Goal: Task Accomplishment & Management: Manage account settings

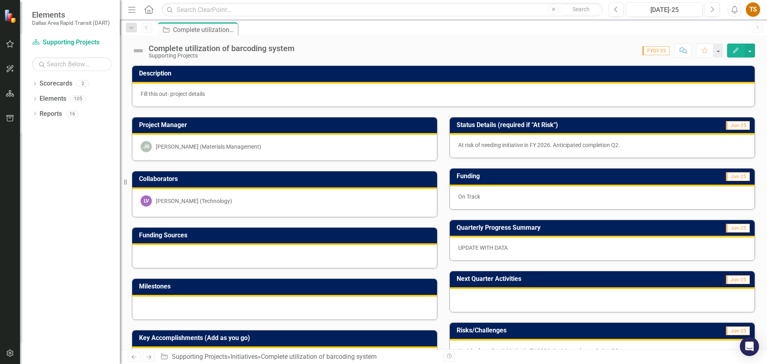
click at [539, 299] on div at bounding box center [602, 300] width 305 height 23
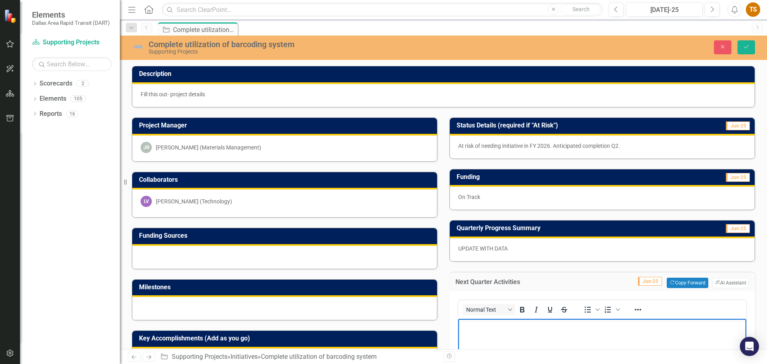
click at [749, 47] on icon "Save" at bounding box center [746, 47] width 7 height 6
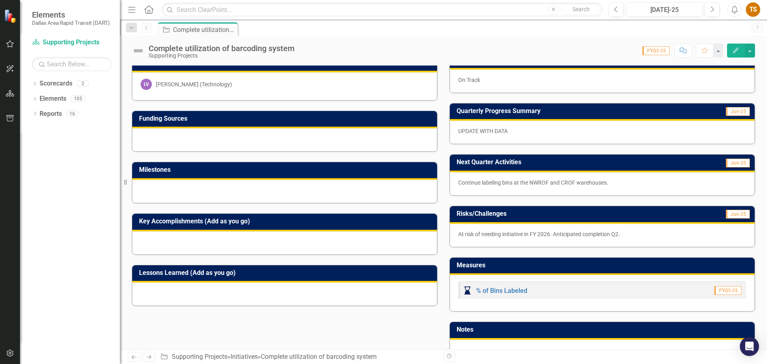
scroll to position [190, 0]
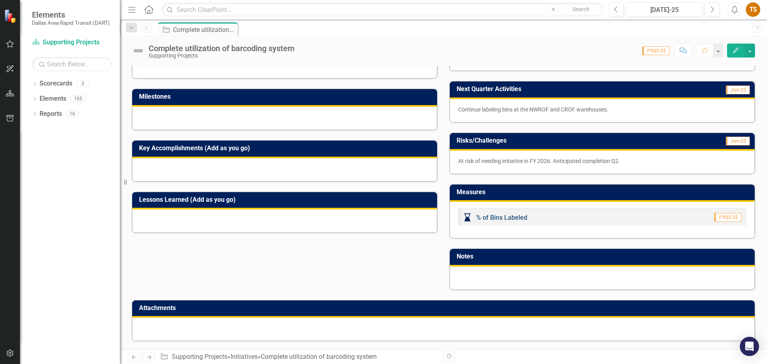
click at [512, 216] on link "% of Bins Labeled" at bounding box center [501, 218] width 51 height 8
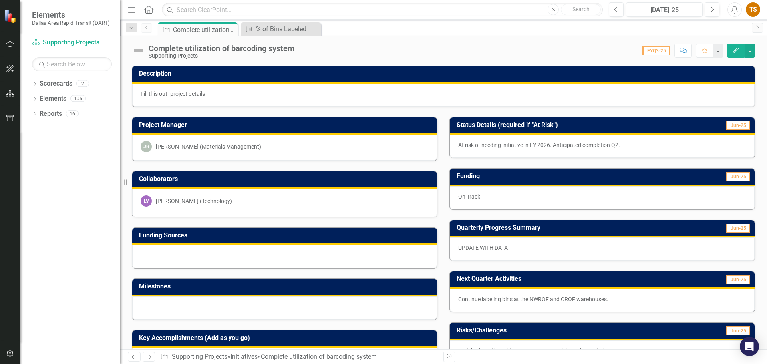
click at [540, 246] on p "UPDATE WITH DATA" at bounding box center [602, 248] width 288 height 8
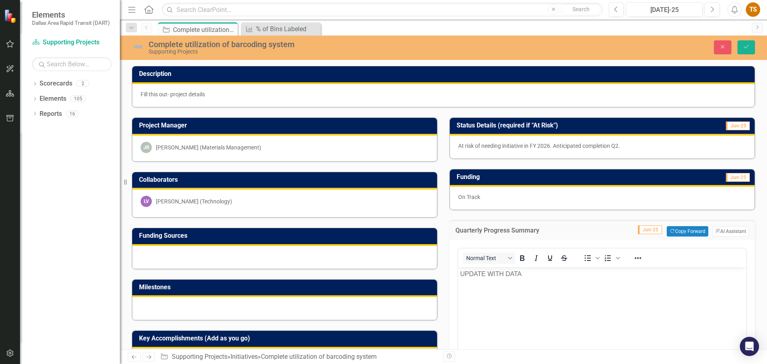
click at [529, 280] on body "UPDATE WITH DATA" at bounding box center [602, 327] width 288 height 120
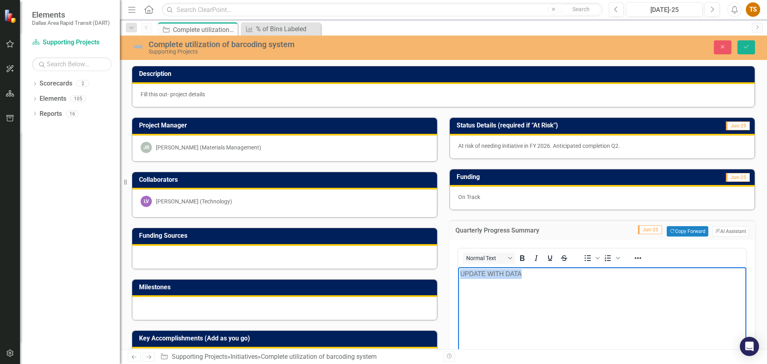
drag, startPoint x: 525, startPoint y: 272, endPoint x: 459, endPoint y: 276, distance: 66.0
click at [459, 276] on body "UPDATE WITH DATA" at bounding box center [602, 327] width 288 height 120
click at [743, 49] on icon "Save" at bounding box center [746, 47] width 7 height 6
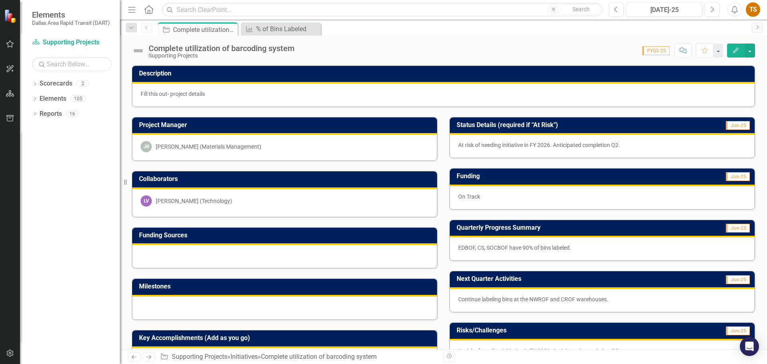
click at [544, 299] on p "Continue labeling bins at the NWROF and CROF warehouses." at bounding box center [602, 299] width 288 height 8
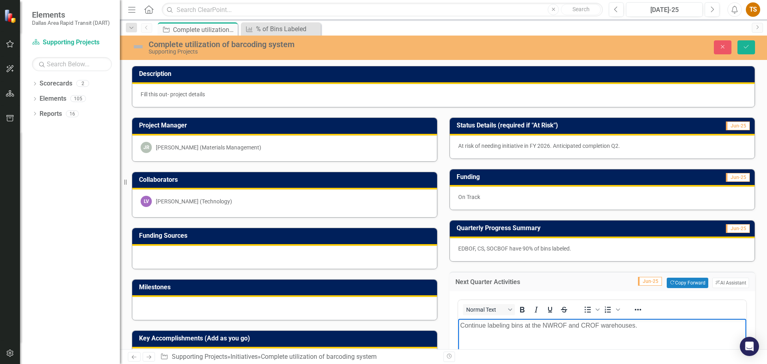
click at [461, 324] on p "Continue labeling bins at the NWROF and CROF warehouses." at bounding box center [602, 325] width 284 height 10
drag, startPoint x: 572, startPoint y: 246, endPoint x: 497, endPoint y: 241, distance: 74.9
click at [497, 241] on div "EDBOF, CS, SOCBOF have 90% of bins labeled." at bounding box center [602, 249] width 305 height 23
click at [501, 251] on p "EDBOF, CS, SOCBOF have 90% of bins labeled." at bounding box center [602, 248] width 288 height 8
click at [505, 249] on p "EDBOF, CS, SOCBOF have 90% of bins labeled." at bounding box center [602, 248] width 288 height 8
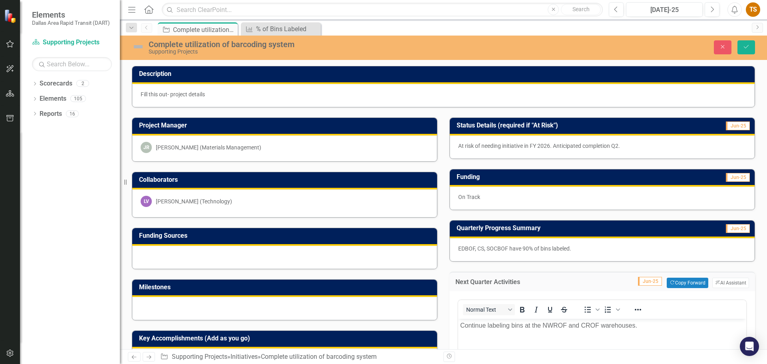
click at [505, 249] on p "EDBOF, CS, SOCBOF have 90% of bins labeled." at bounding box center [602, 248] width 288 height 8
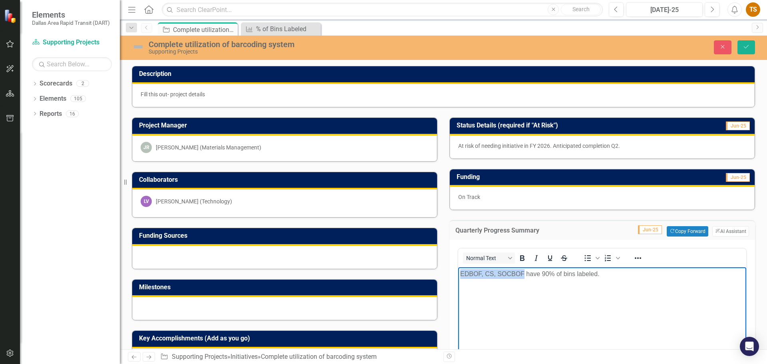
drag, startPoint x: 524, startPoint y: 272, endPoint x: 457, endPoint y: 272, distance: 66.7
click at [458, 272] on html "EDBOF, CS, SOCBOF have 90% of bins labeled." at bounding box center [602, 327] width 288 height 120
copy p "EDBOF, CS, SOCBOF"
click at [561, 238] on div "Quarterly Progress Summary Jun-25 Copy Forward Copy Forward ClearPoint AI AI As…" at bounding box center [602, 230] width 306 height 20
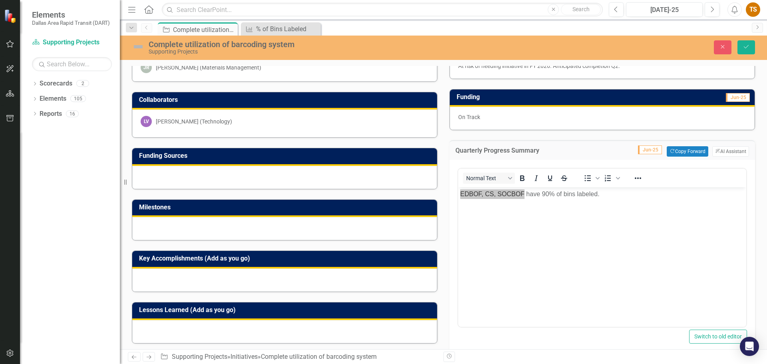
scroll to position [200, 0]
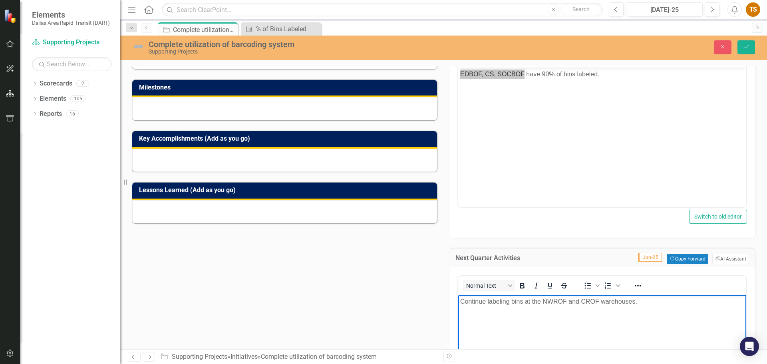
click at [531, 324] on body "Continue labeling bins at the NWROF and CROF warehouses." at bounding box center [602, 355] width 288 height 120
drag, startPoint x: 465, startPoint y: 298, endPoint x: 911, endPoint y: 594, distance: 536.0
click at [458, 299] on html "Continue labeling bins at the NWROF and CROF warehouses." at bounding box center [602, 355] width 288 height 120
click at [751, 48] on button "Save" at bounding box center [746, 47] width 18 height 14
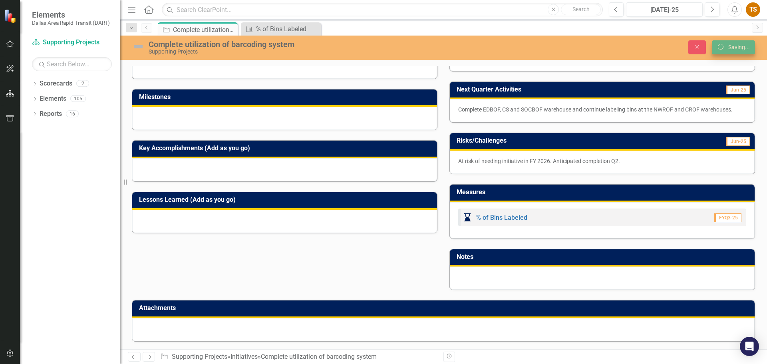
scroll to position [190, 0]
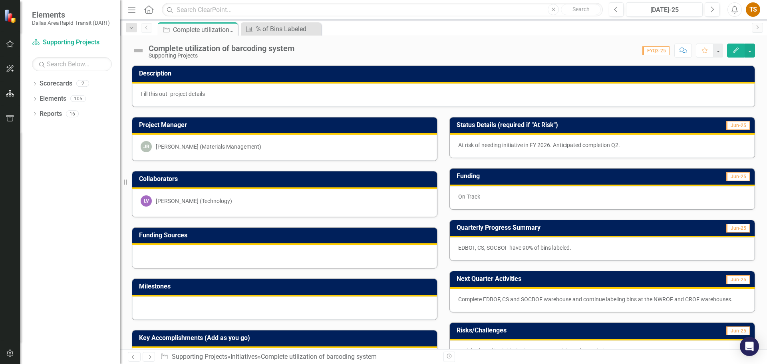
click at [212, 93] on p "Fill this out- project details" at bounding box center [444, 94] width 606 height 8
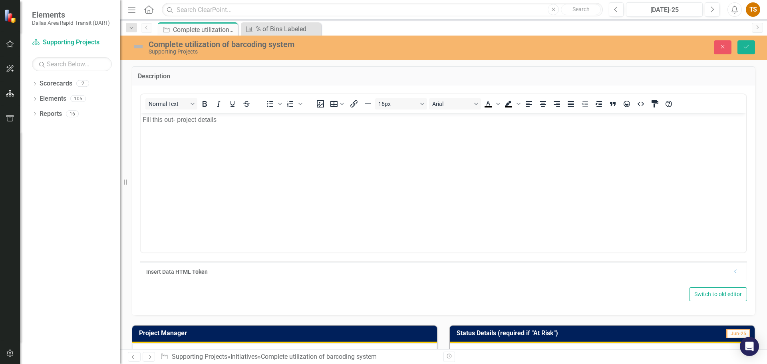
scroll to position [0, 0]
click at [220, 123] on p "Fill this out- project details" at bounding box center [444, 120] width 602 height 10
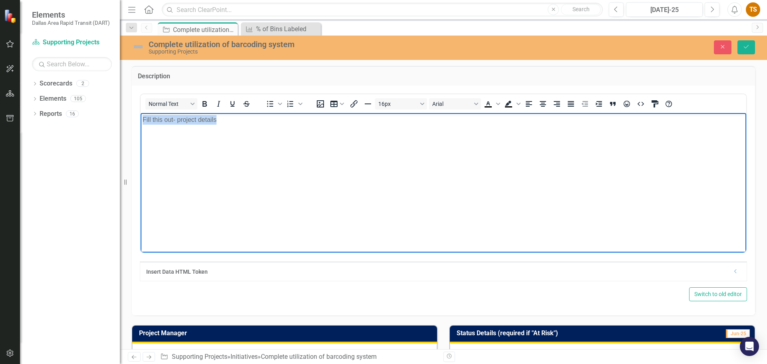
drag, startPoint x: 226, startPoint y: 119, endPoint x: 271, endPoint y: 232, distance: 121.7
click at [141, 119] on html "Fill this out- project details" at bounding box center [444, 173] width 606 height 120
click at [700, 158] on body "Fill this out- project details" at bounding box center [444, 173] width 606 height 120
drag, startPoint x: 224, startPoint y: 126, endPoint x: 135, endPoint y: 123, distance: 89.5
click at [141, 123] on html "Fill this out- project details" at bounding box center [444, 173] width 606 height 120
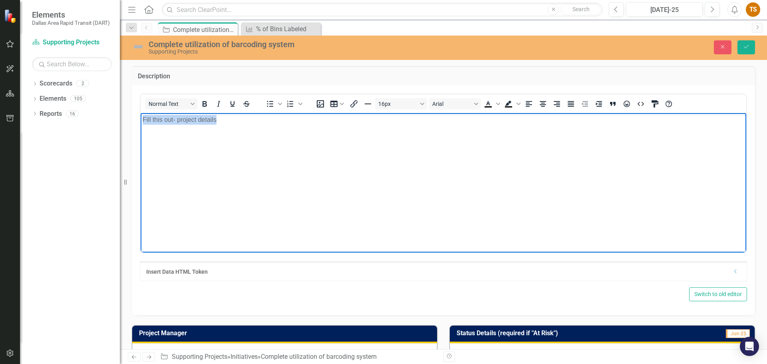
paste body "Rich Text Area. Press ALT-0 for help."
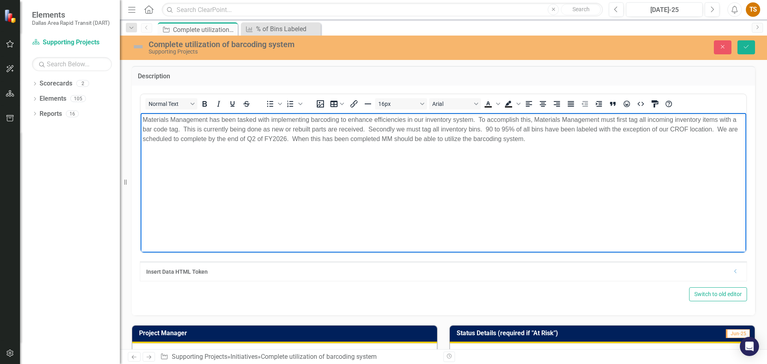
click at [289, 138] on span "Materials Management has been tasked with implementing barcoding to enhance eff…" at bounding box center [440, 129] width 595 height 26
click at [182, 128] on span "Materials Management has been tasked with implementing barcoding to enhance eff…" at bounding box center [440, 129] width 595 height 26
click at [477, 117] on span "Materials Management has been tasked with implementing barcoding to enhance eff…" at bounding box center [440, 129] width 594 height 26
click at [481, 129] on span "Materials Management has been tasked with implementing barcoding to enhance eff…" at bounding box center [440, 129] width 594 height 26
click at [713, 127] on span "Materials Management has been tasked with implementing barcoding to enhance eff…" at bounding box center [439, 129] width 592 height 26
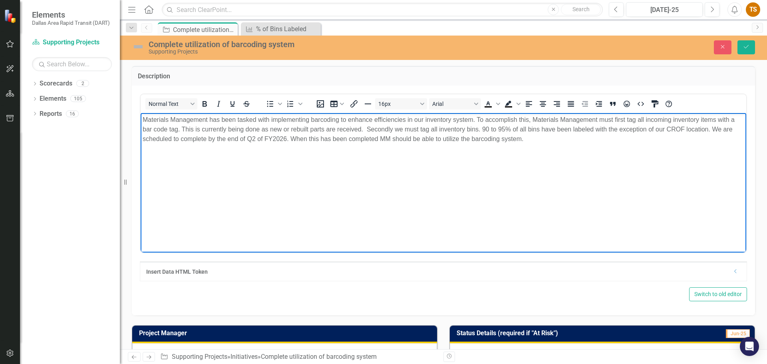
click at [182, 127] on span "Materials Management has been tasked with implementing barcoding to enhance eff…" at bounding box center [439, 129] width 592 height 26
click at [476, 119] on span "Materials Management has been tasked with implementing barcoding to enhance eff…" at bounding box center [439, 129] width 592 height 26
click at [298, 118] on span "Materials Management has been tasked with implementing barcoding to enhance eff…" at bounding box center [439, 129] width 592 height 26
click at [363, 131] on span "Materials Management has been tasked with implementing barcoding to enhance eff…" at bounding box center [439, 129] width 592 height 26
click at [711, 128] on span "Materials Management has been tasked with implementing barcoding to enhance eff…" at bounding box center [439, 129] width 592 height 26
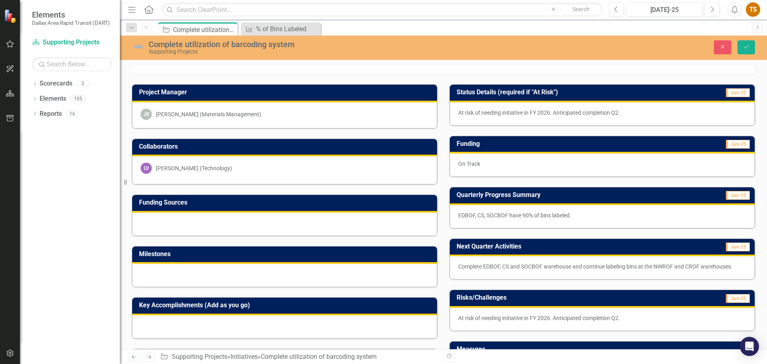
scroll to position [320, 0]
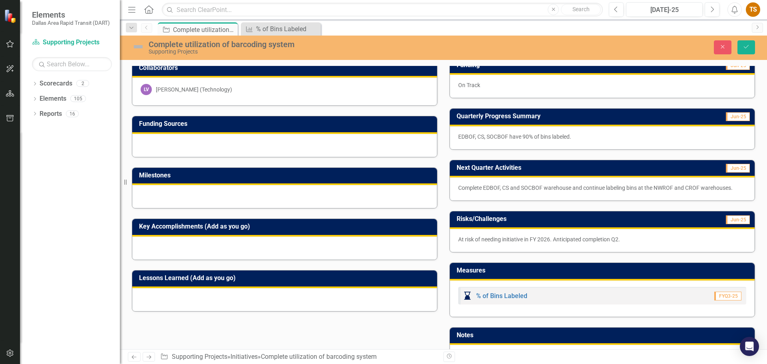
click at [555, 187] on p "Complete EDBOF, CS and SOCBOF warehouse and continue labeling bins at the NWROF…" at bounding box center [602, 188] width 288 height 8
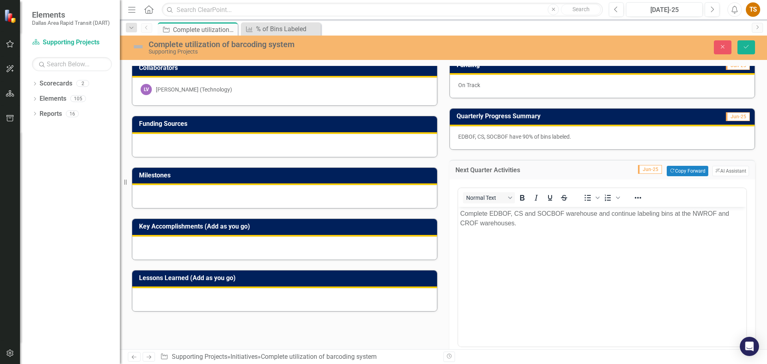
scroll to position [0, 0]
click at [566, 213] on p "Complete EDBOF, CS and SOCBOF warehouse and continue labeling bins at the NWROF…" at bounding box center [602, 218] width 284 height 19
click at [529, 139] on p "EDBOF, CS, SOCBOF have 90% of bins labeled." at bounding box center [602, 137] width 288 height 8
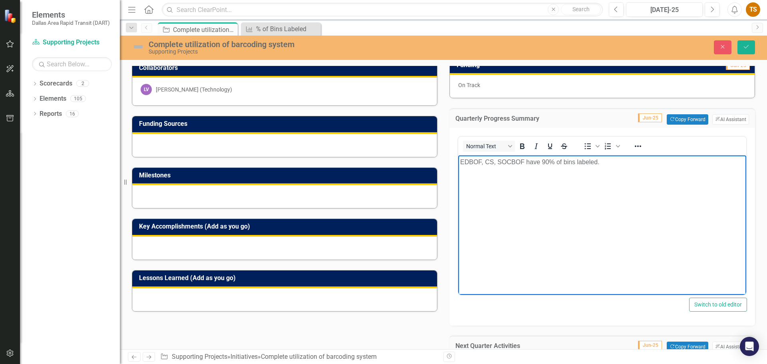
click at [525, 164] on p "EDBOF, CS, SOCBOF have 90% of bins labeled." at bounding box center [602, 162] width 284 height 10
click at [747, 50] on button "Save" at bounding box center [746, 47] width 18 height 14
